Goal: Task Accomplishment & Management: Use online tool/utility

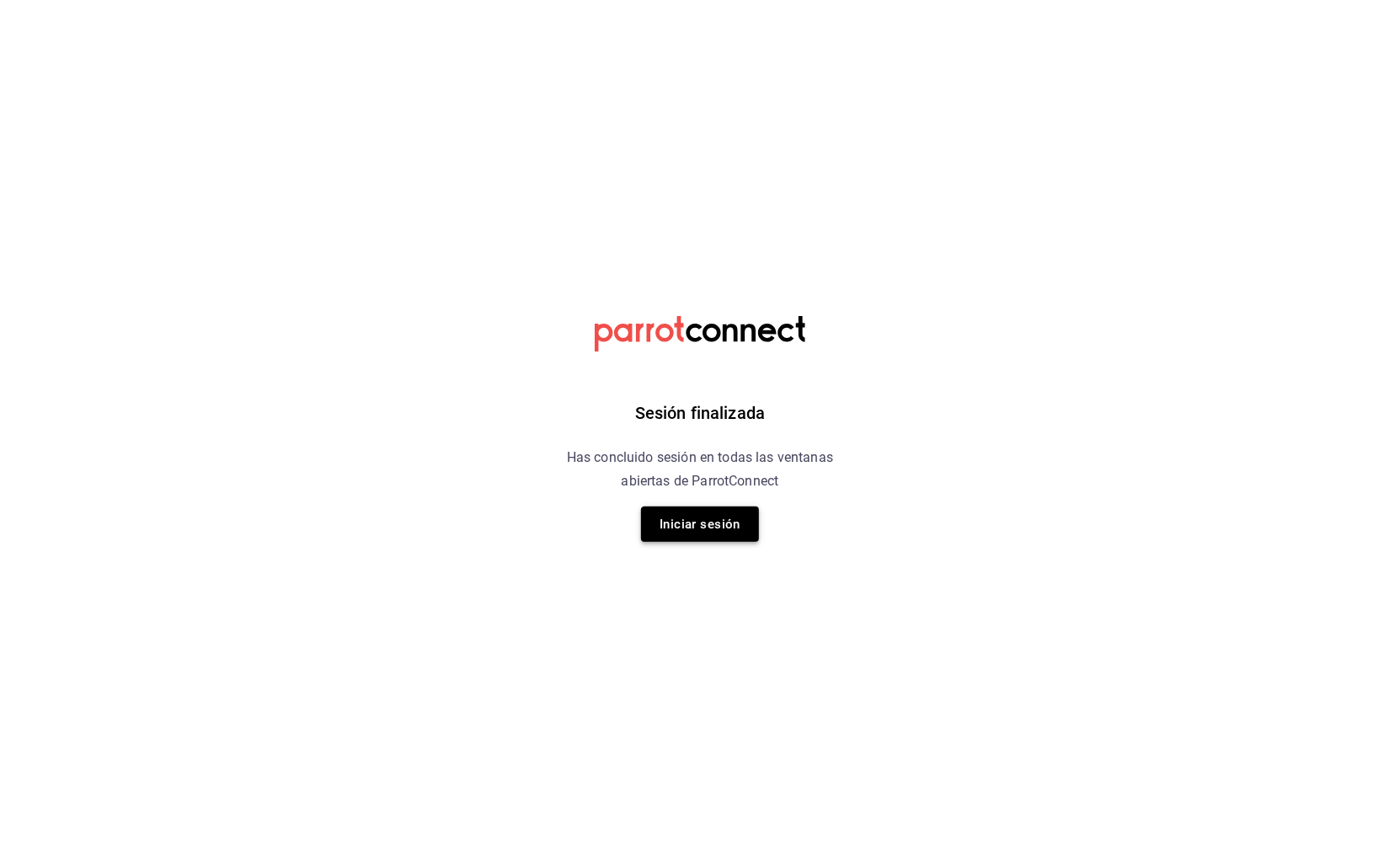
click at [717, 508] on button "Iniciar sesión" at bounding box center [700, 524] width 118 height 36
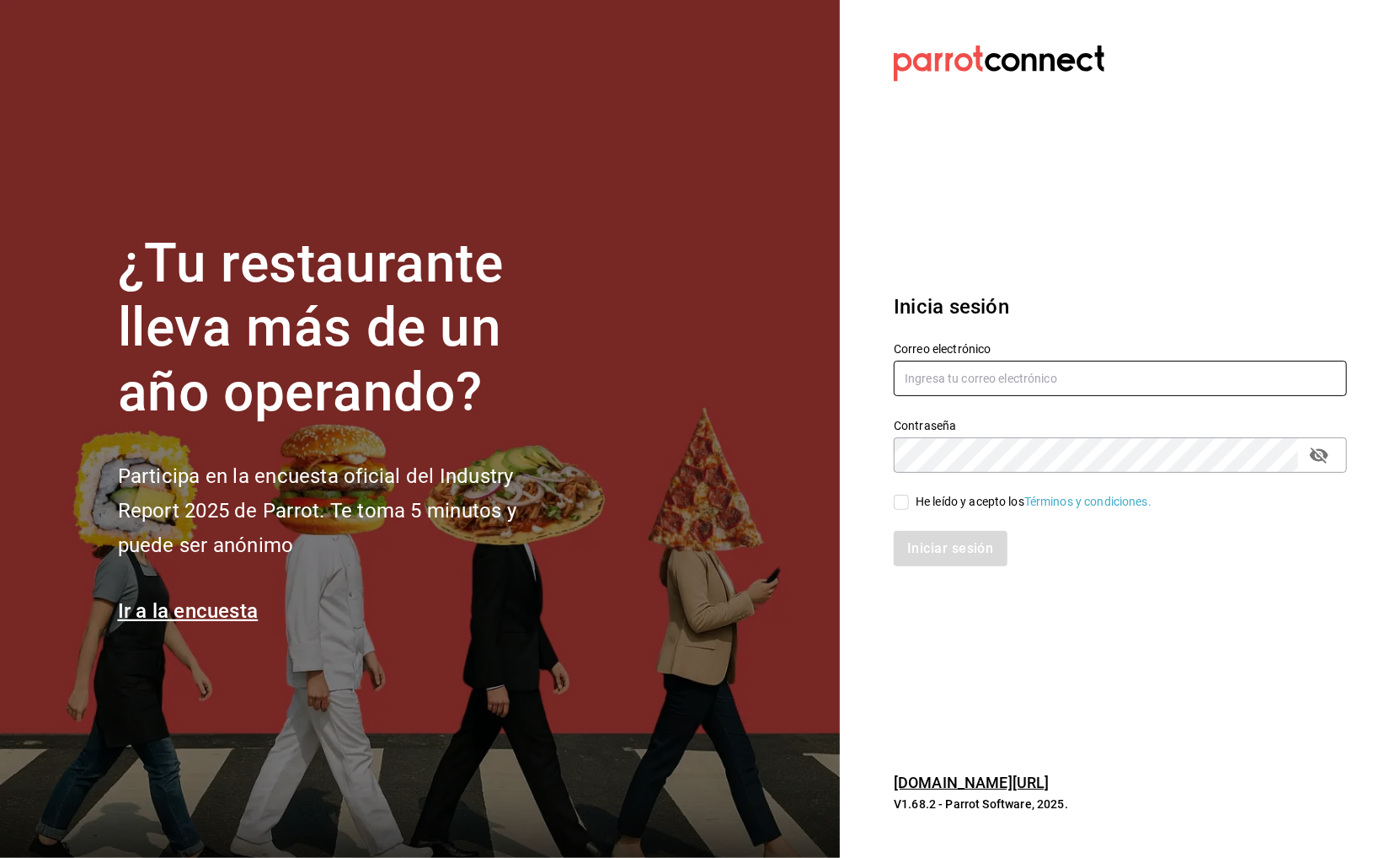
type input "[DOMAIN_NAME][EMAIL_ADDRESS][DOMAIN_NAME]"
click at [892, 510] on div "Iniciar sesión" at bounding box center [1110, 537] width 473 height 55
click at [922, 502] on div "He leído y acepto los Términos y condiciones." at bounding box center [1034, 502] width 236 height 17
click at [909, 502] on input "He leído y acepto los Términos y condiciones." at bounding box center [901, 503] width 15 height 15
checkbox input "true"
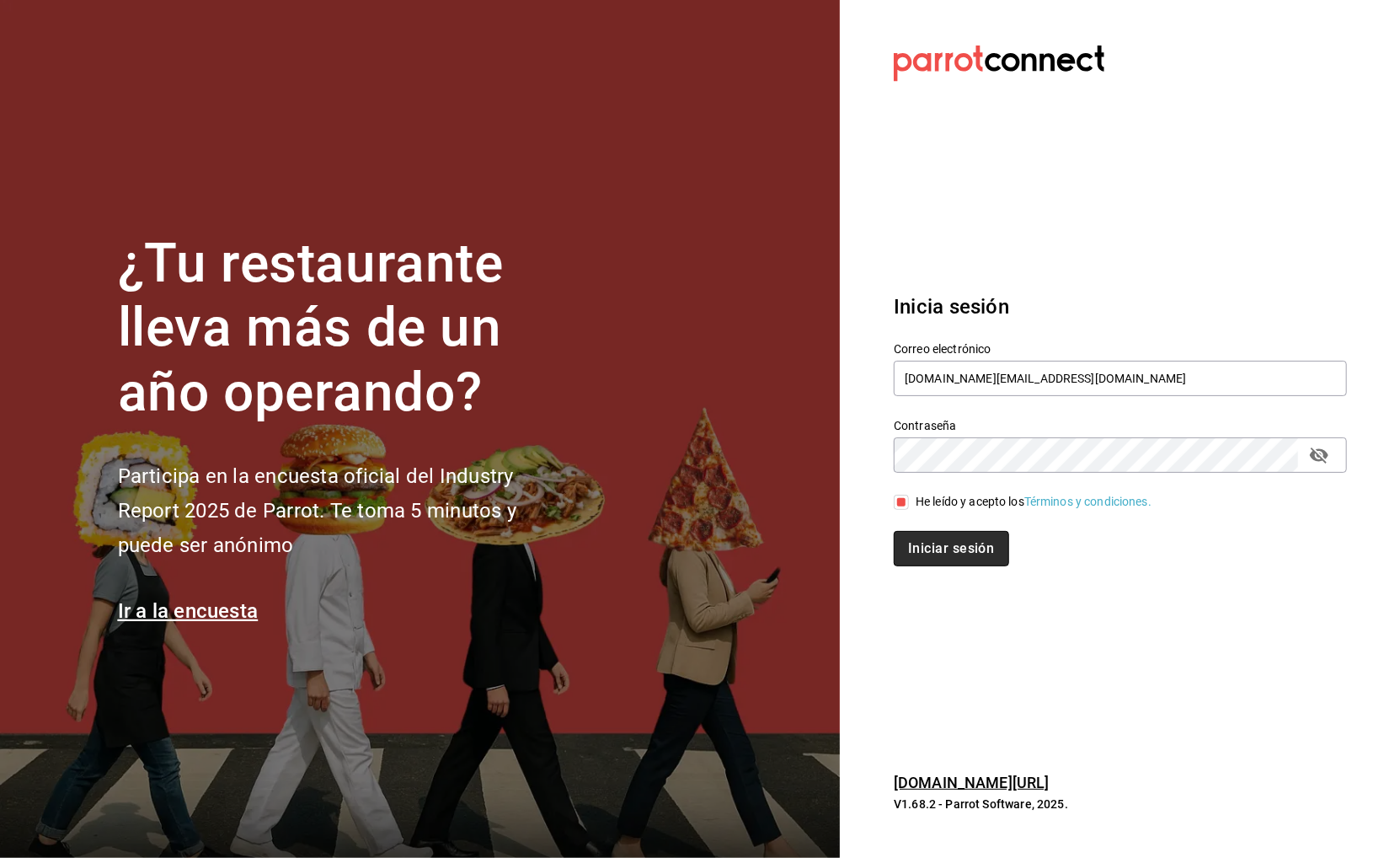
click at [942, 555] on button "Iniciar sesión" at bounding box center [951, 548] width 114 height 36
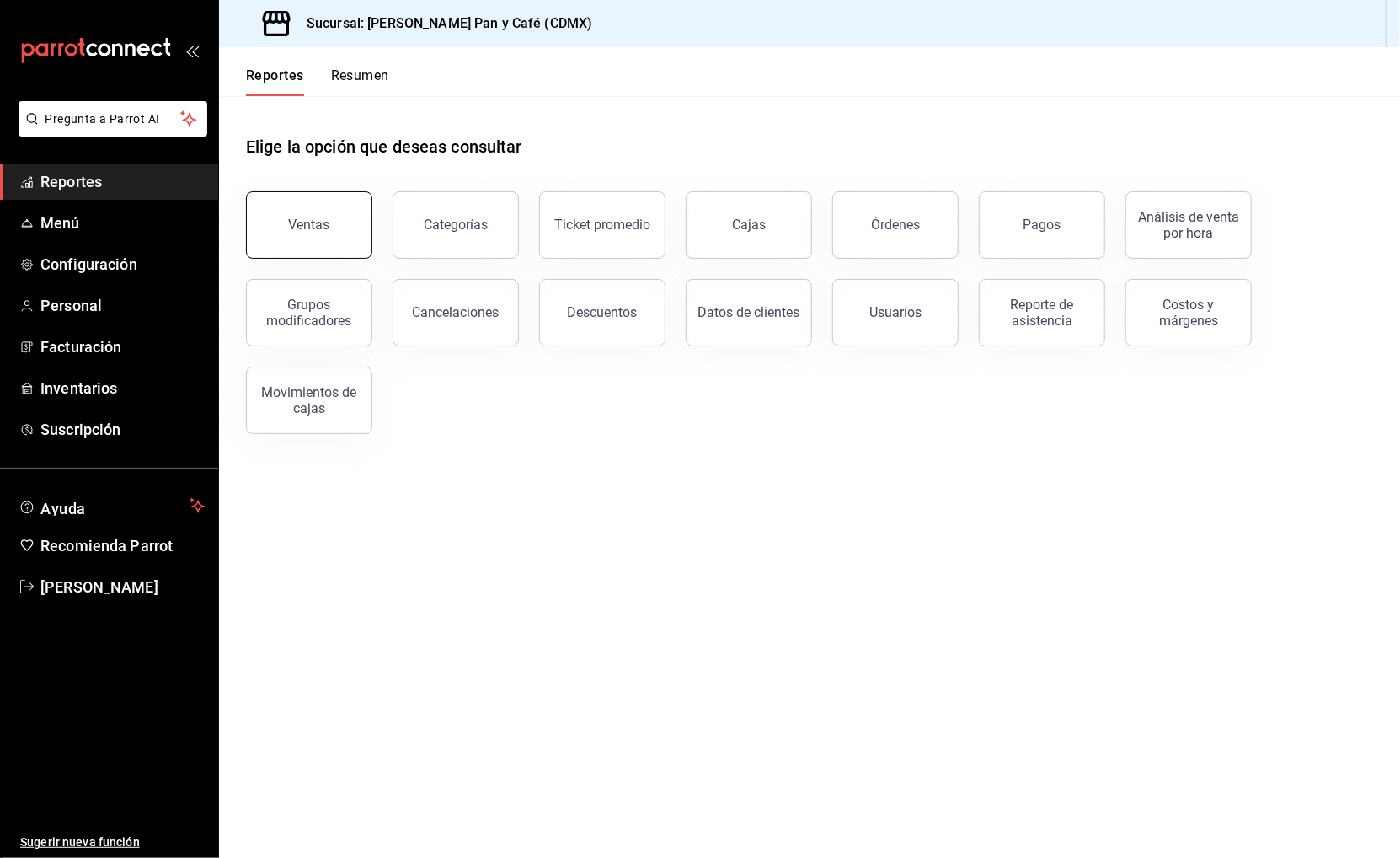
click at [346, 234] on button "Ventas" at bounding box center [309, 225] width 126 height 68
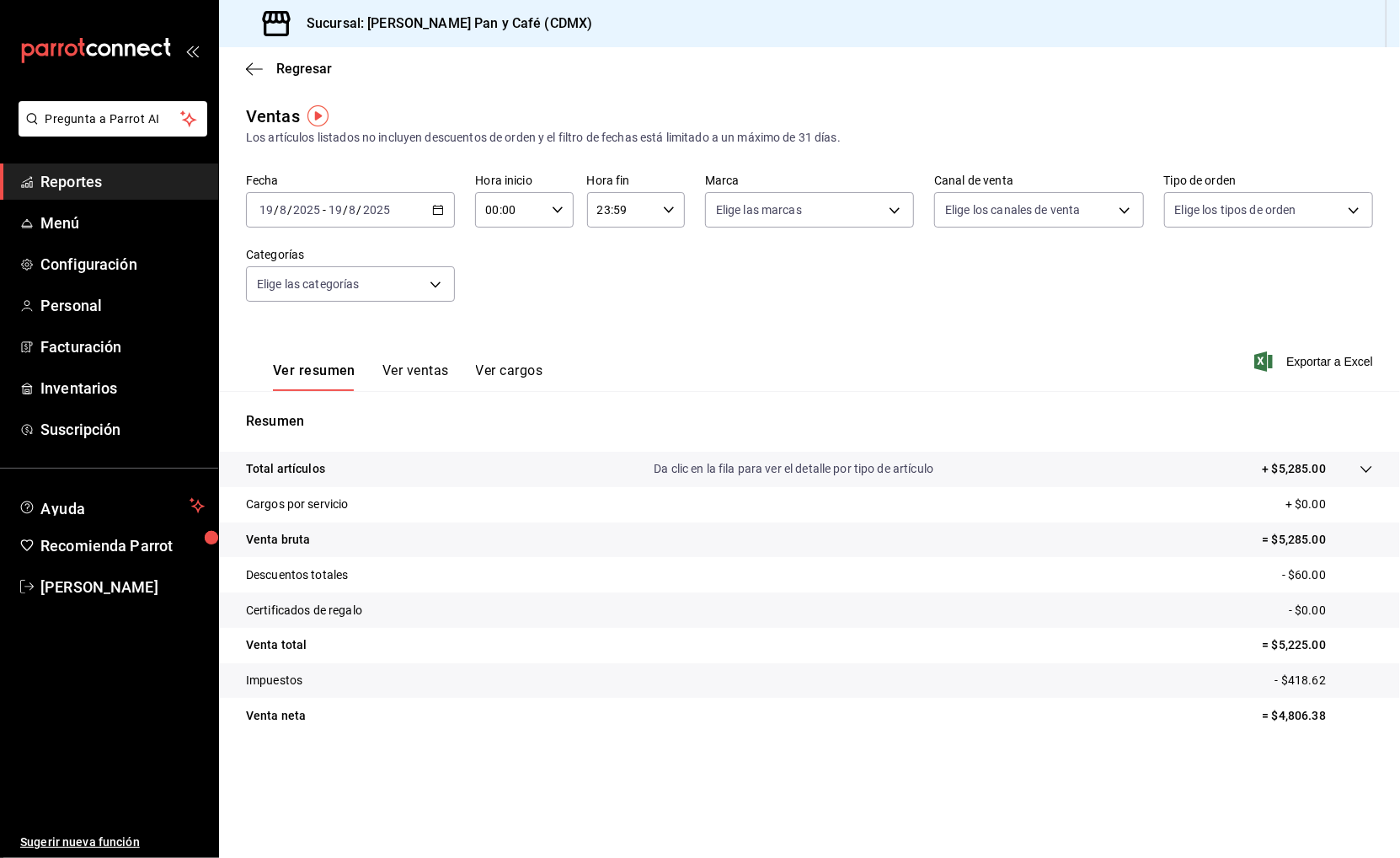
click at [399, 217] on div "2025-08-19 19 / 8 / 2025 - 2025-08-19 19 / 8 / 2025" at bounding box center [350, 209] width 209 height 36
click at [341, 283] on li "Ayer" at bounding box center [325, 298] width 158 height 38
click at [1344, 366] on span "Exportar a Excel" at bounding box center [1315, 361] width 115 height 20
click at [294, 74] on span "Regresar" at bounding box center [303, 69] width 55 height 16
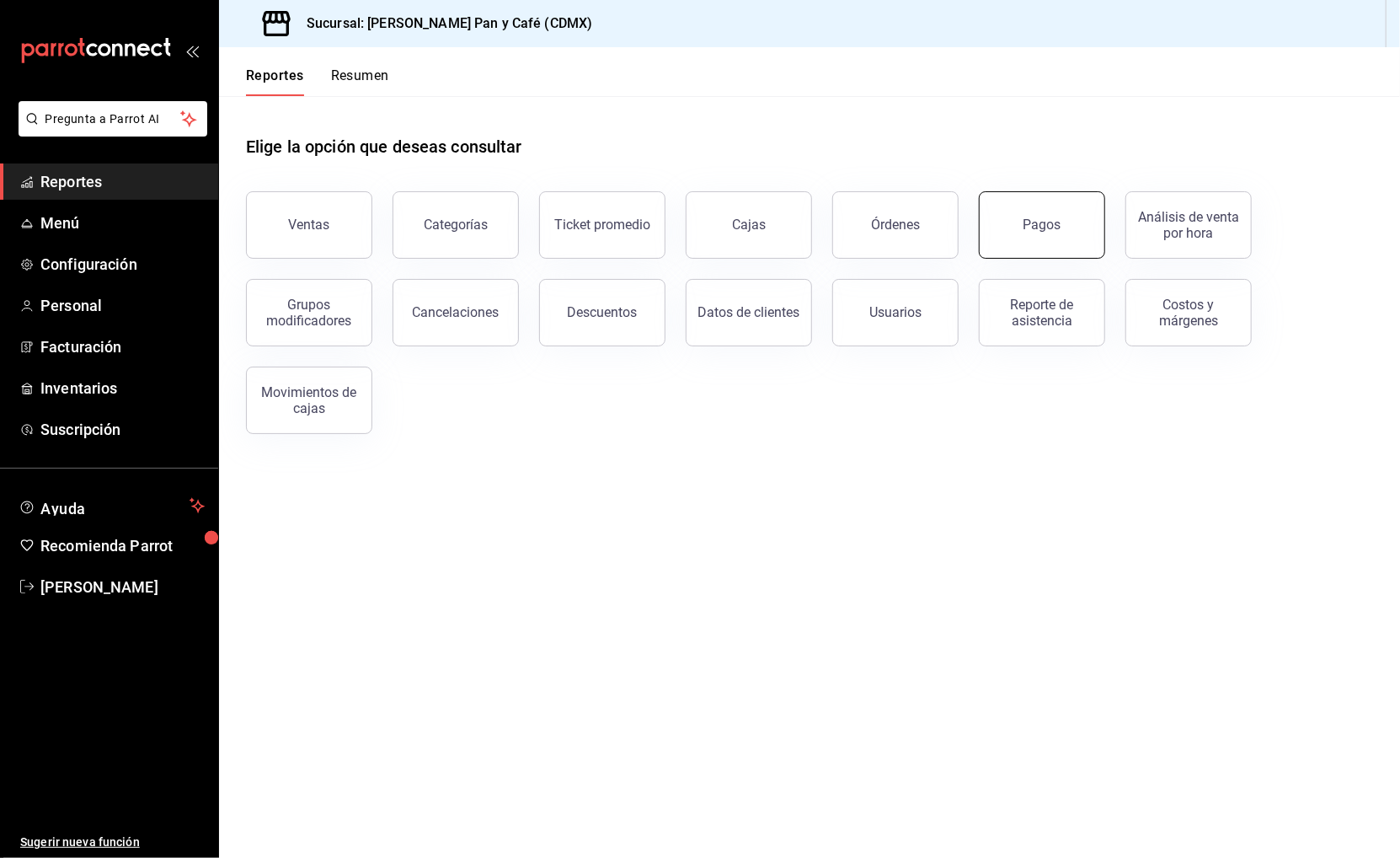
click at [1009, 211] on button "Pagos" at bounding box center [1042, 225] width 126 height 68
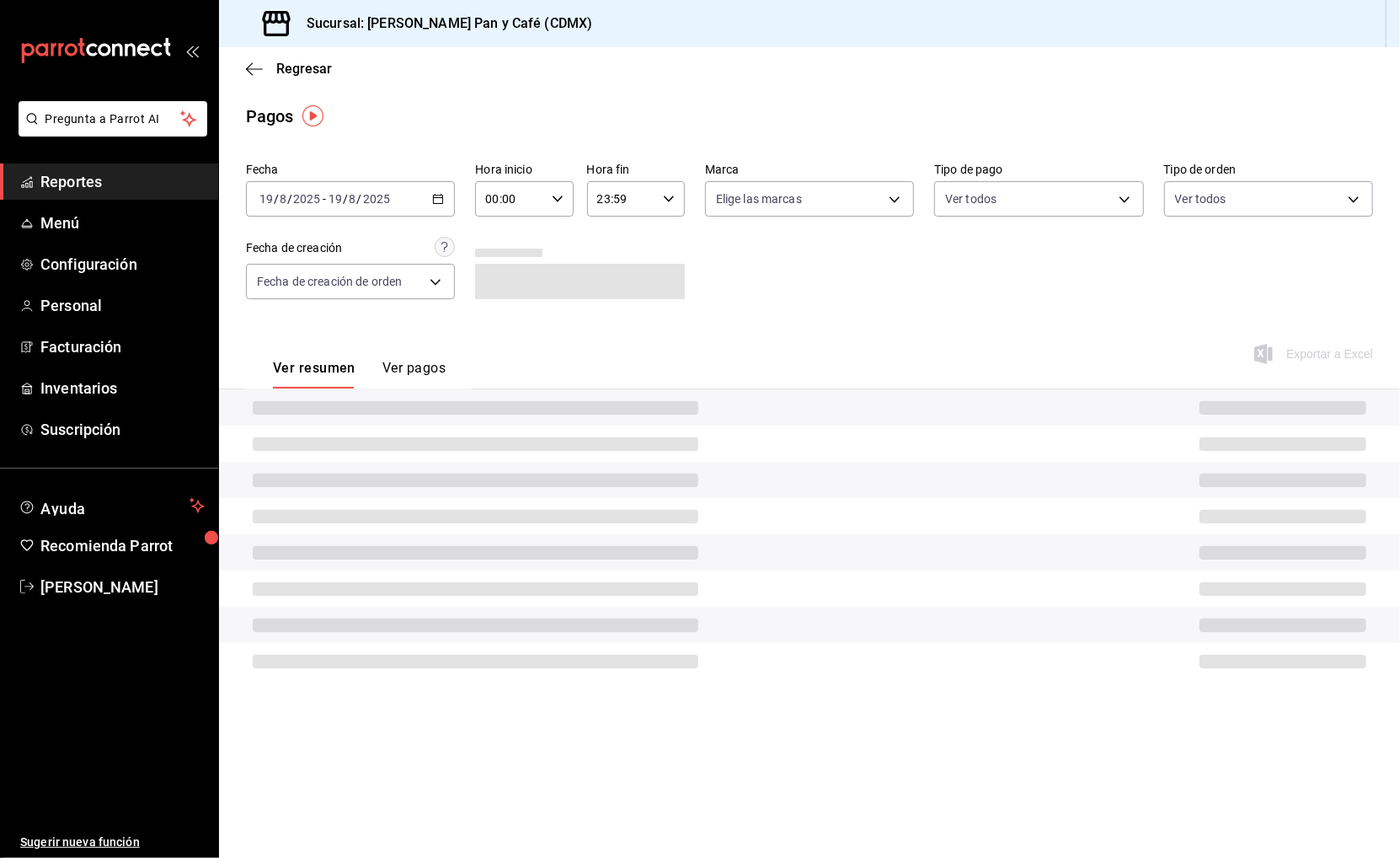
click at [383, 186] on div "2025-08-19 19 / 8 / 2025 - 2025-08-19 19 / 8 / 2025" at bounding box center [350, 199] width 209 height 36
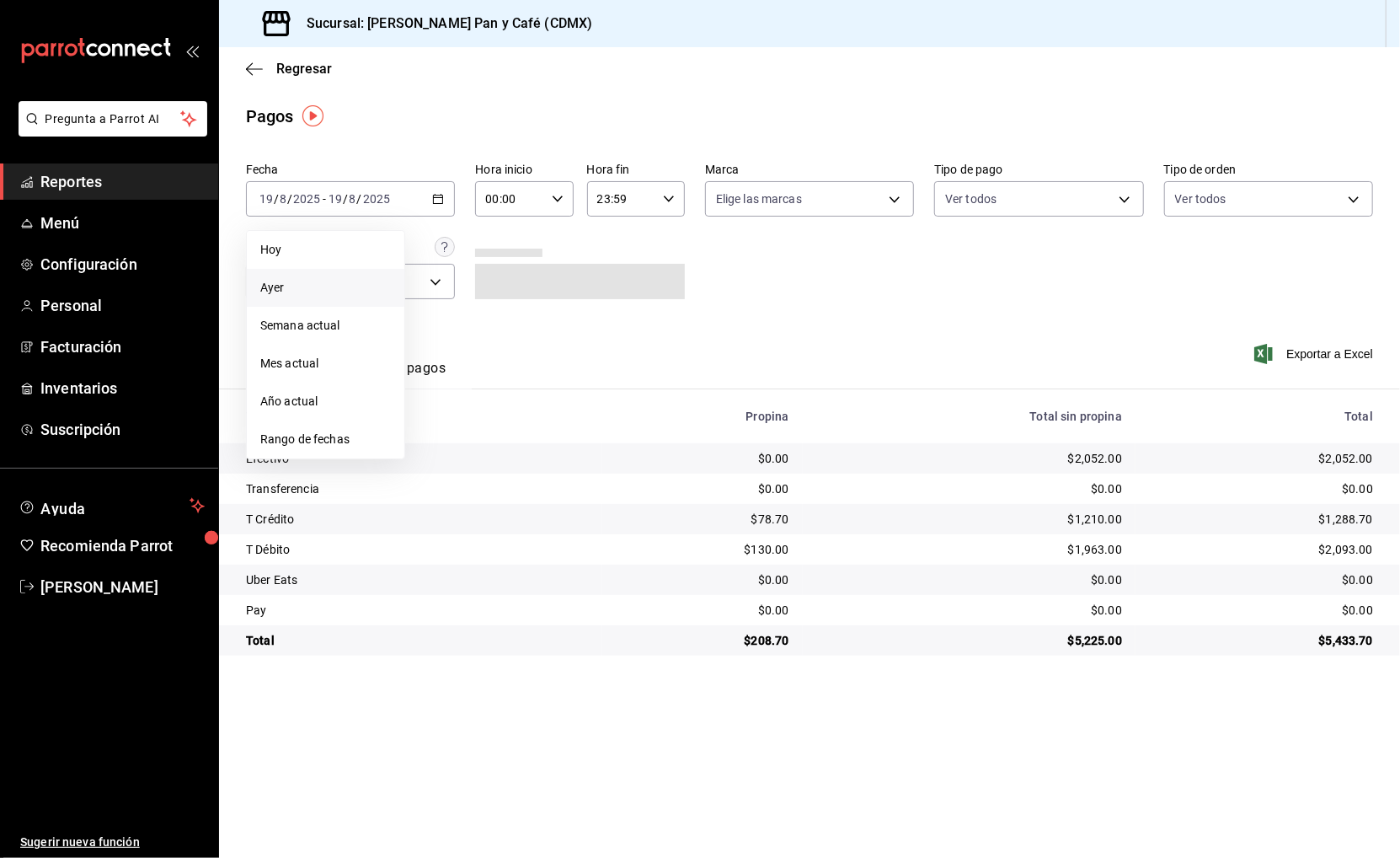
click at [307, 289] on span "Ayer" at bounding box center [325, 288] width 131 height 17
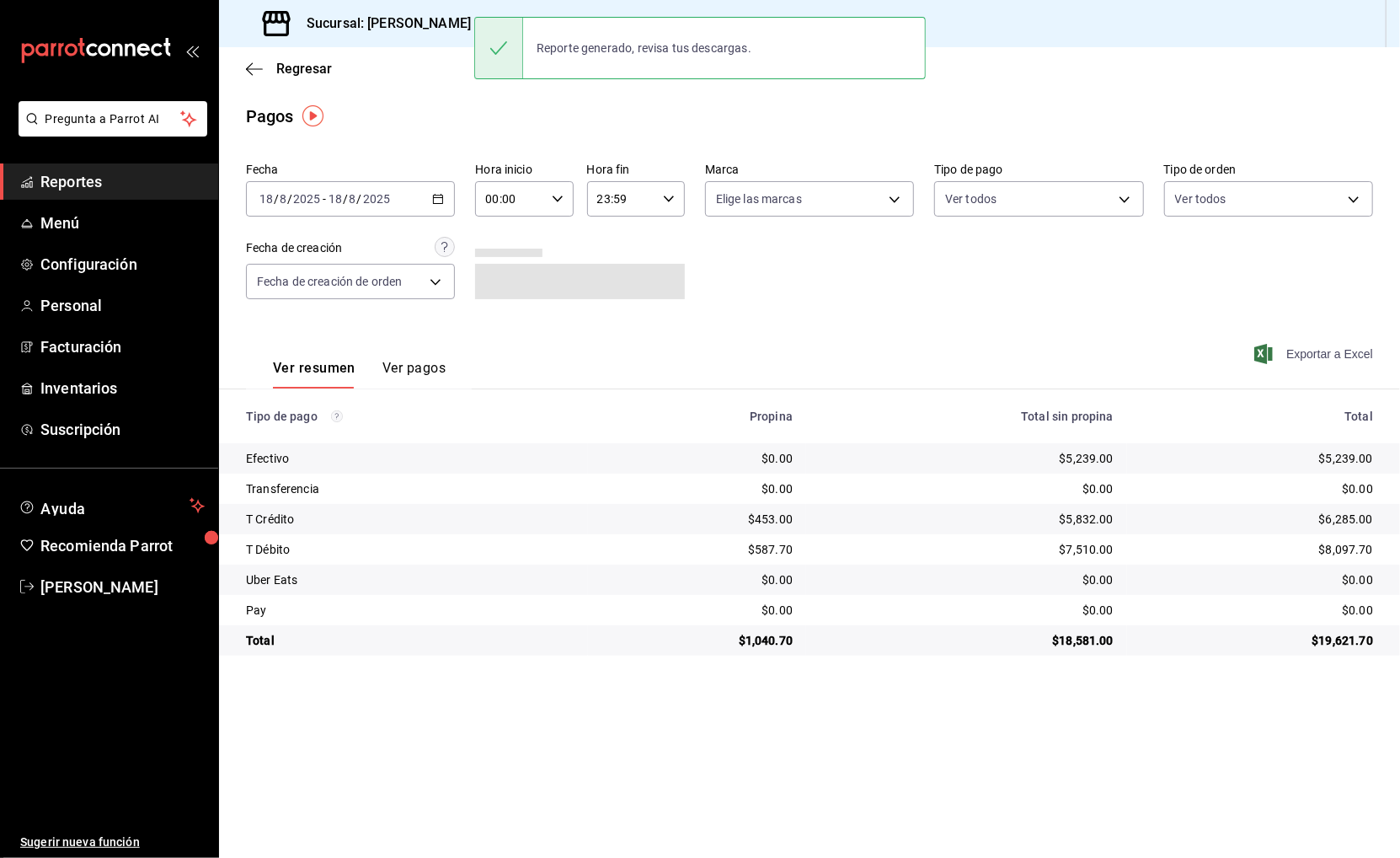
click at [1345, 349] on span "Exportar a Excel" at bounding box center [1315, 353] width 115 height 20
click at [1335, 451] on div "$5,239.00" at bounding box center [1257, 458] width 232 height 16
copy div "5,239.00"
click at [760, 514] on div "$453.00" at bounding box center [696, 518] width 191 height 16
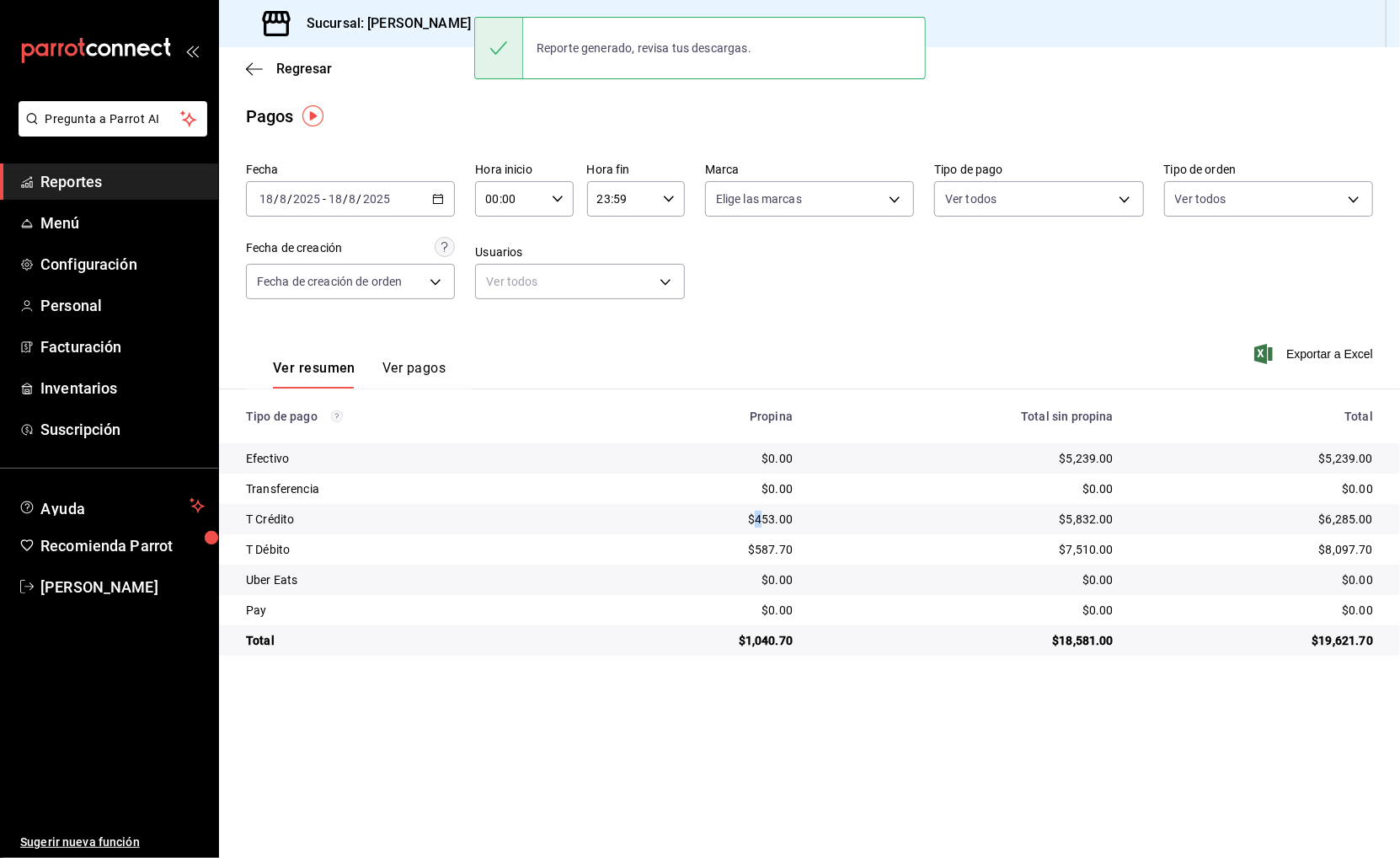
click at [760, 514] on div "$453.00" at bounding box center [696, 518] width 191 height 16
copy div "4"
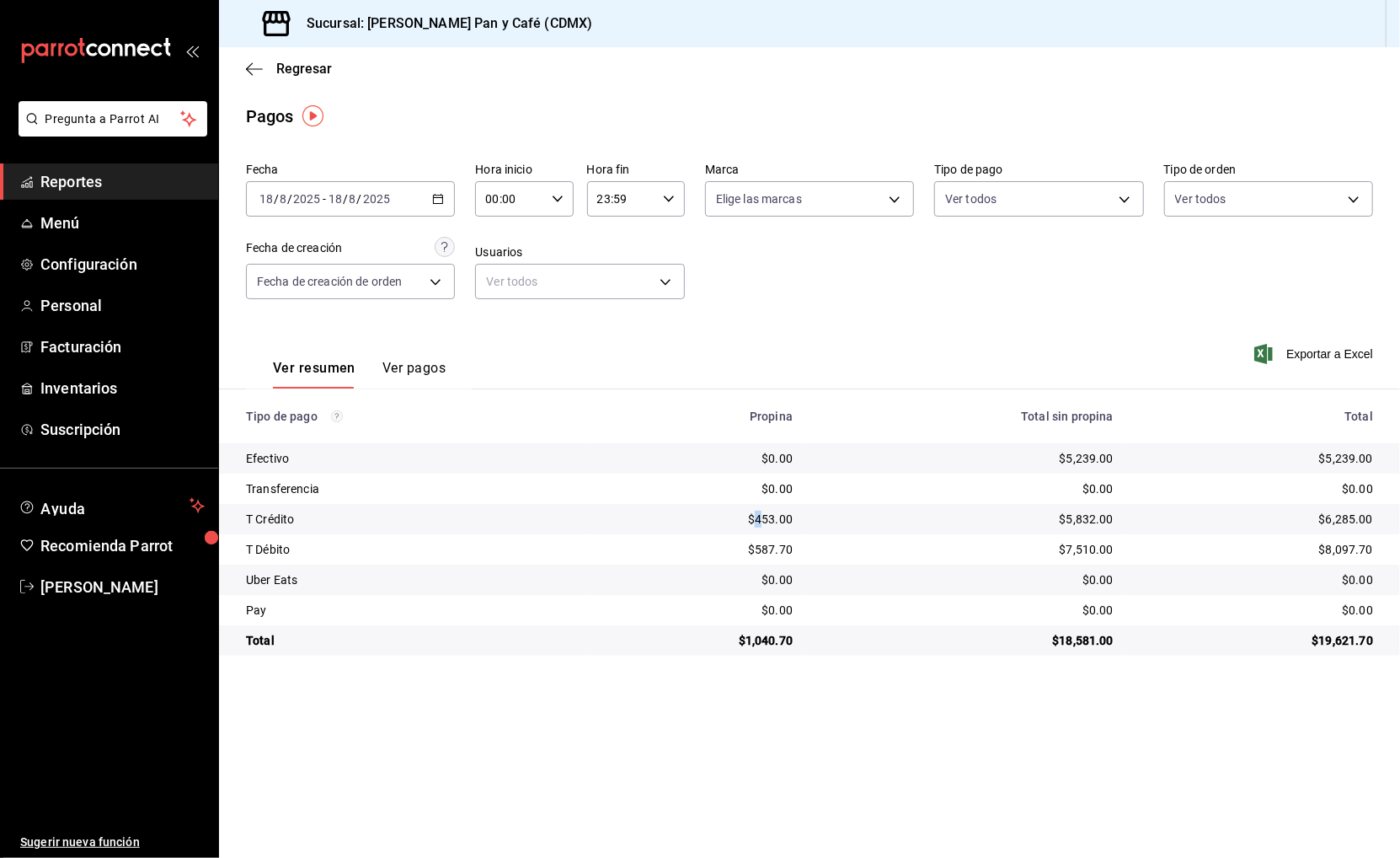
click at [767, 518] on div "$453.00" at bounding box center [696, 518] width 191 height 16
